Goal: Communication & Community: Share content

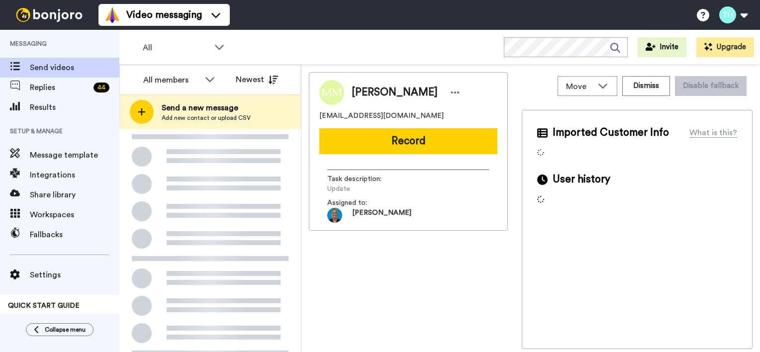
click at [200, 106] on span "Send a new message" at bounding box center [206, 108] width 89 height 12
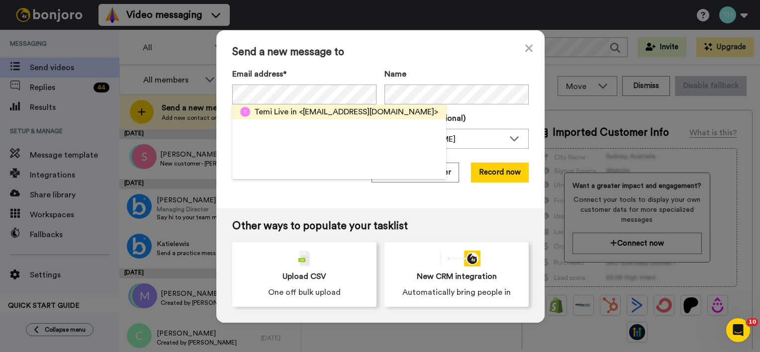
click at [293, 109] on div "Temi Live in <[EMAIL_ADDRESS][DOMAIN_NAME]>" at bounding box center [346, 112] width 184 height 12
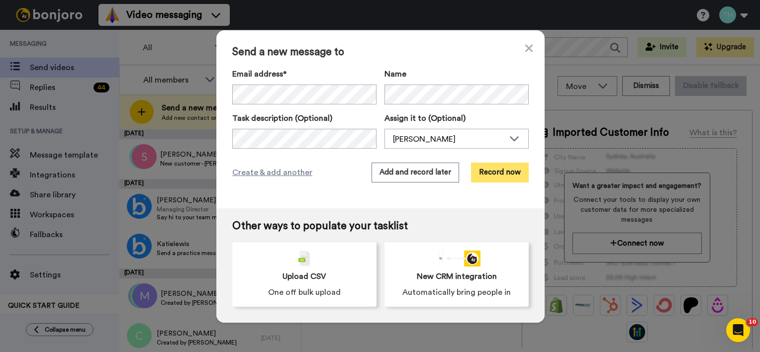
click at [492, 178] on button "Record now" at bounding box center [500, 173] width 58 height 20
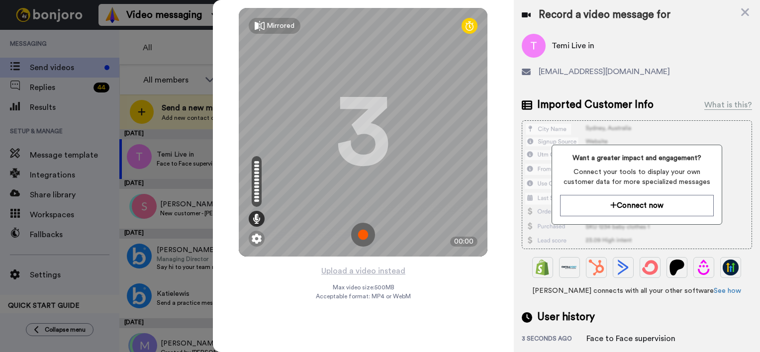
click at [366, 234] on img at bounding box center [363, 235] width 24 height 24
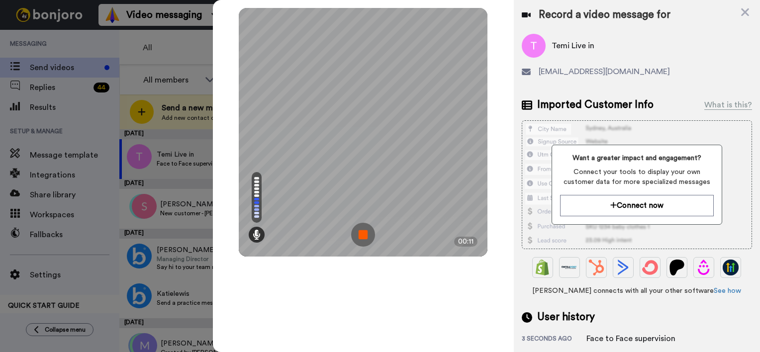
click at [364, 235] on img at bounding box center [363, 235] width 24 height 24
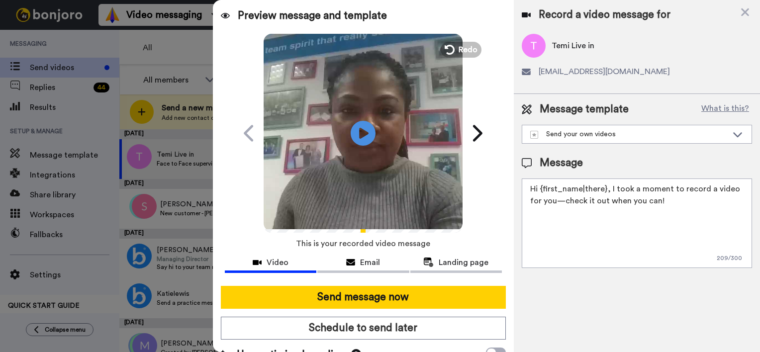
click at [605, 189] on textarea "Hi {first_name|there}, I took a moment to record a video for you—check it out w…" at bounding box center [636, 222] width 230 height 89
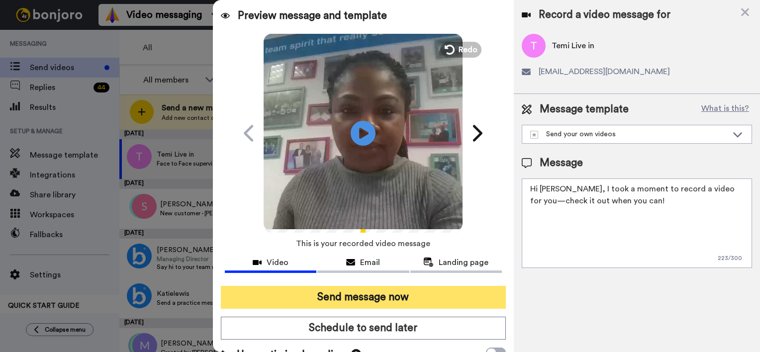
type textarea "Hi Temi, I took a moment to record a video for you—check it out when you can!"
click at [387, 295] on button "Send message now" at bounding box center [363, 297] width 285 height 23
